Goal: Understand process/instructions

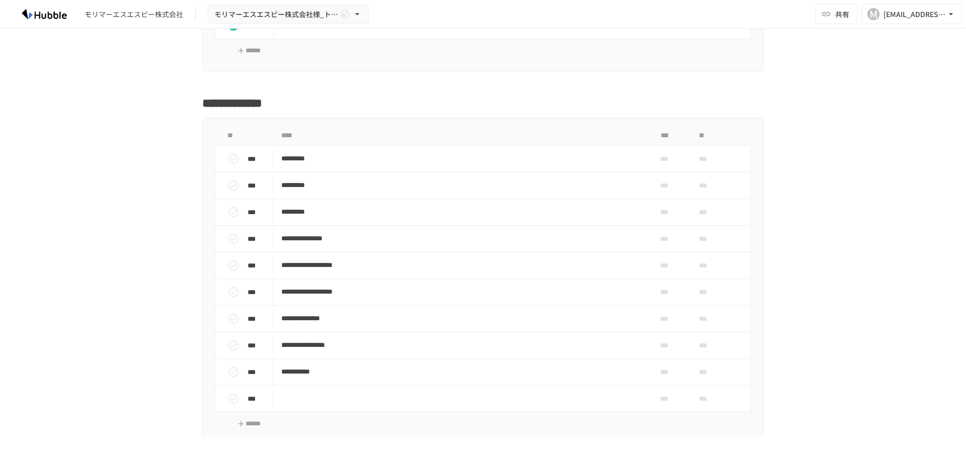
scroll to position [302, 0]
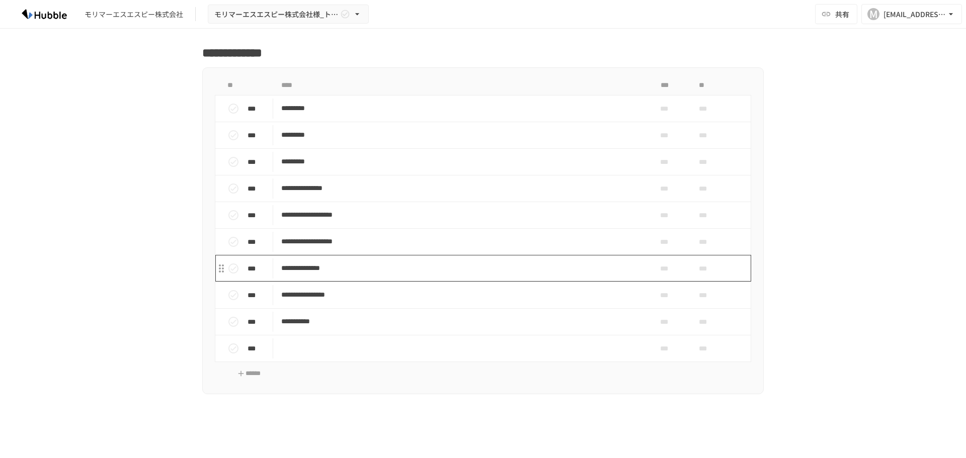
click at [326, 275] on p "**********" at bounding box center [461, 268] width 361 height 13
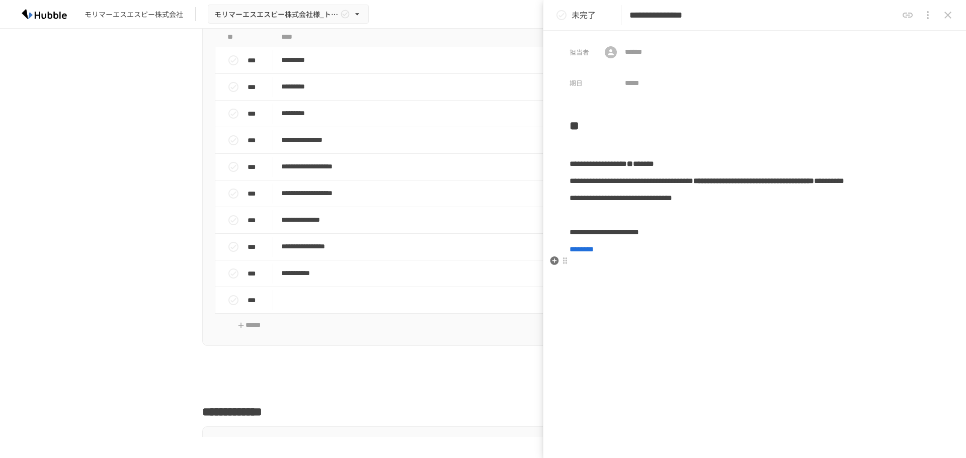
scroll to position [302, 0]
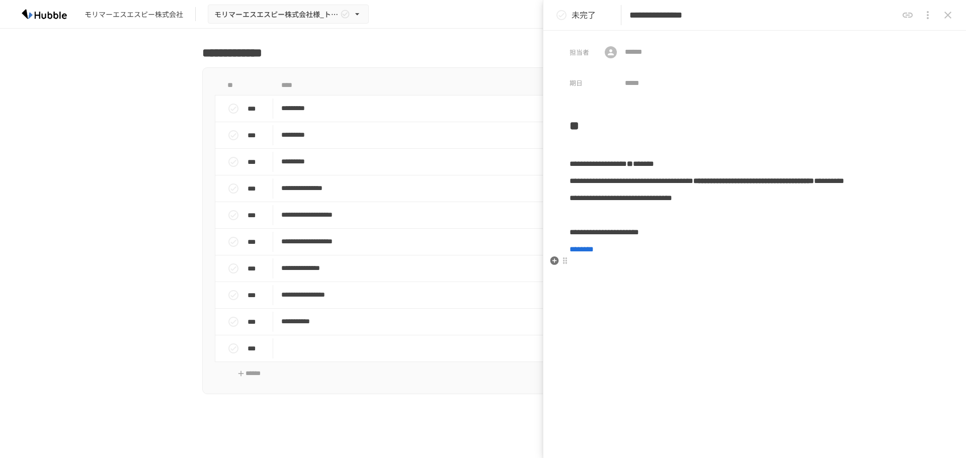
click at [594, 253] on span "********" at bounding box center [582, 250] width 24 height 8
